Goal: Task Accomplishment & Management: Manage account settings

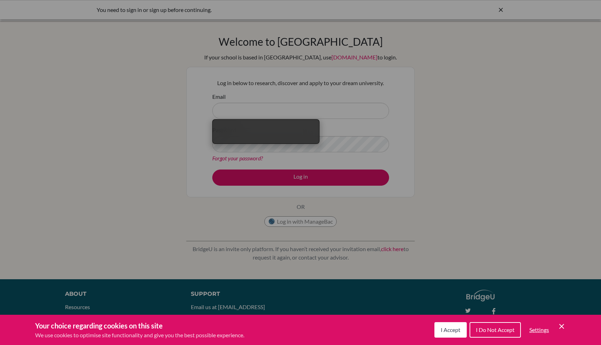
click at [439, 332] on button "I Accept" at bounding box center [450, 329] width 32 height 15
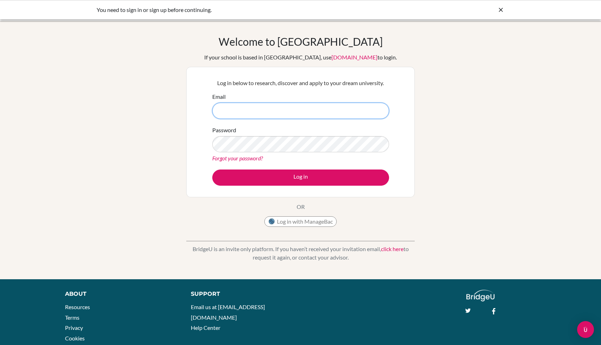
click at [297, 112] on input "Email" at bounding box center [300, 111] width 177 height 16
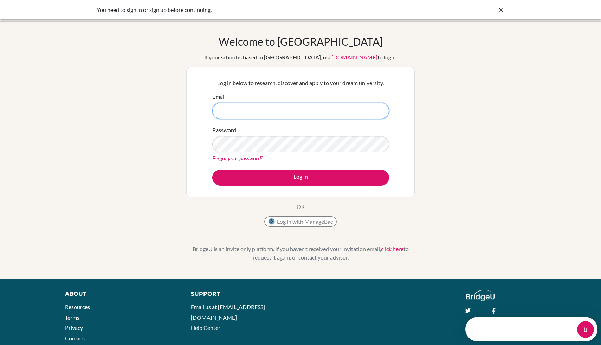
type input "[EMAIL_ADDRESS][DOMAIN_NAME]"
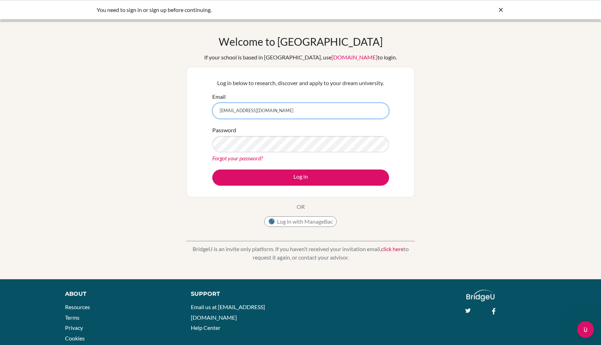
click at [212, 169] on button "Log in" at bounding box center [300, 177] width 177 height 16
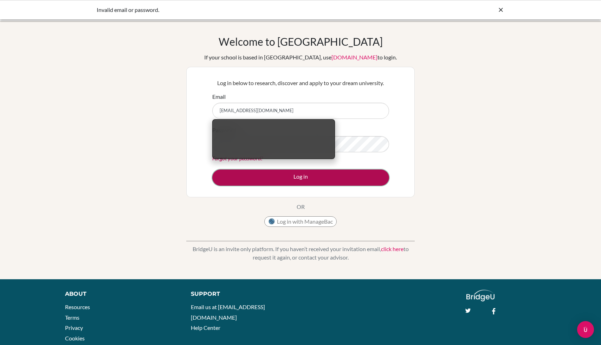
click at [333, 175] on button "Log in" at bounding box center [300, 177] width 177 height 16
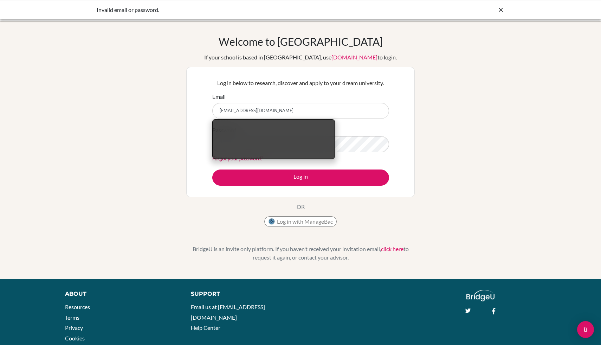
click at [327, 108] on input "tuvshinbaatar.m@asu.edu.mn" at bounding box center [300, 111] width 177 height 16
type input "t"
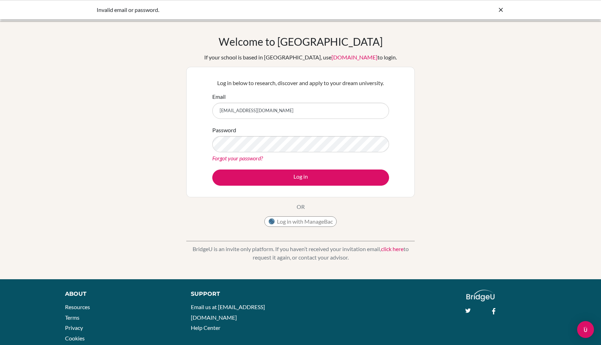
type input "[EMAIL_ADDRESS][DOMAIN_NAME]"
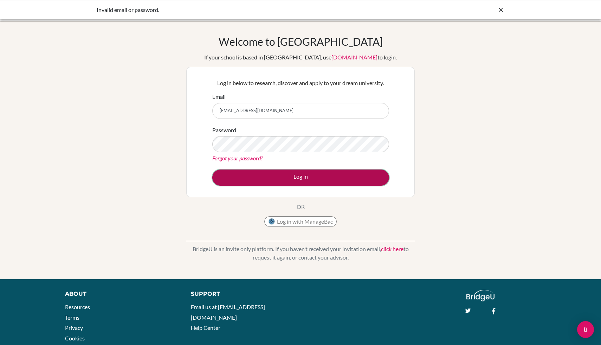
click at [312, 182] on button "Log in" at bounding box center [300, 177] width 177 height 16
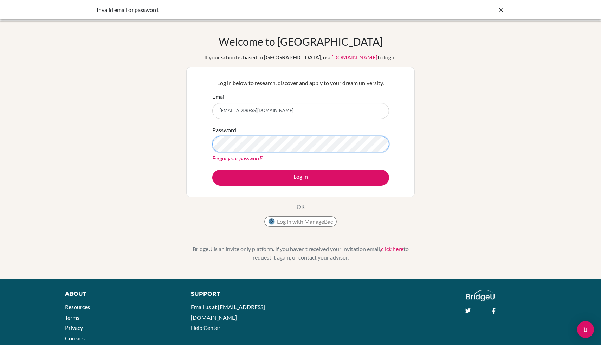
click at [212, 169] on button "Log in" at bounding box center [300, 177] width 177 height 16
